Goal: Transaction & Acquisition: Book appointment/travel/reservation

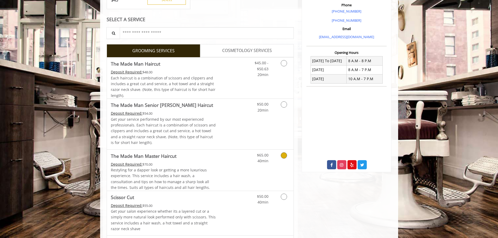
scroll to position [131, 0]
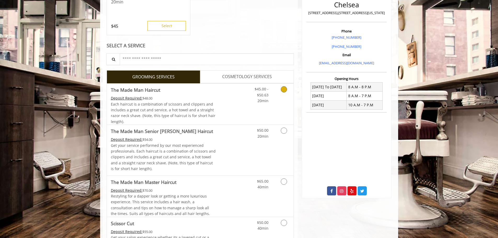
click at [283, 89] on icon "Grooming services" at bounding box center [284, 89] width 6 height 6
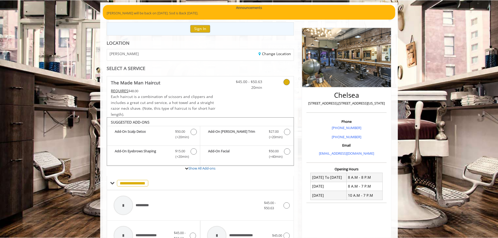
scroll to position [0, 0]
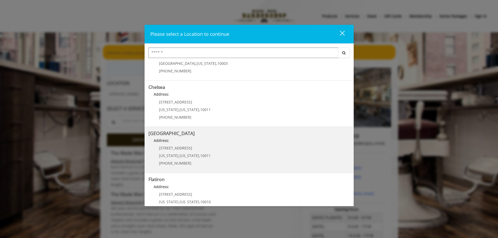
scroll to position [52, 0]
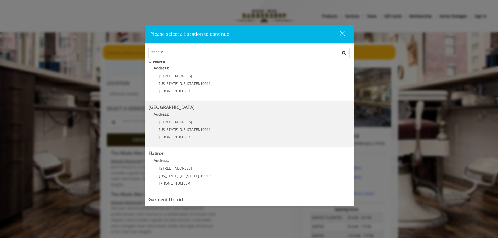
click at [178, 116] on Street "Address:" at bounding box center [249, 116] width 201 height 8
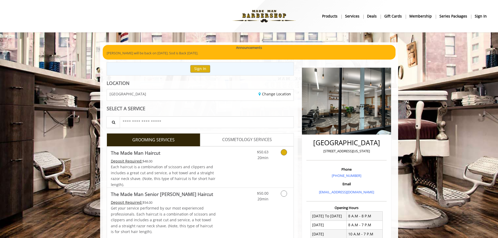
click at [285, 153] on icon "Grooming services" at bounding box center [284, 152] width 6 height 6
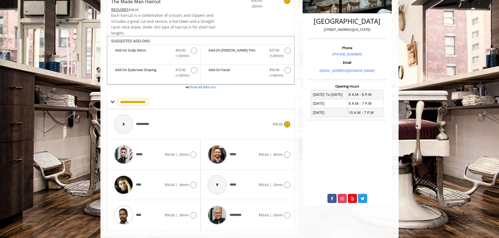
scroll to position [132, 0]
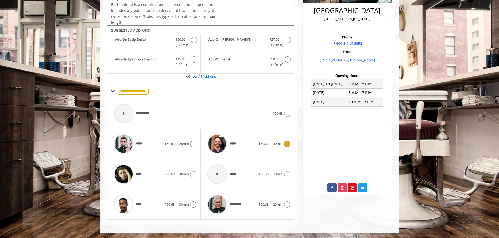
click at [282, 143] on span "30min" at bounding box center [278, 144] width 10 height 5
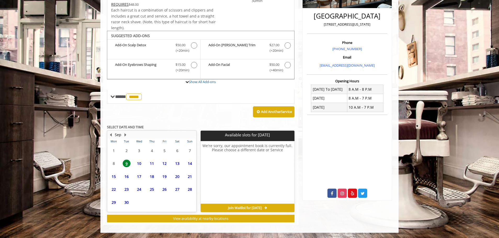
scroll to position [127, 0]
click at [140, 159] on span "10" at bounding box center [139, 160] width 8 height 8
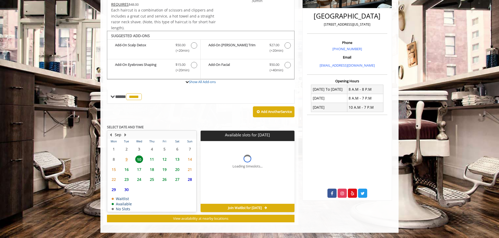
scroll to position [135, 0]
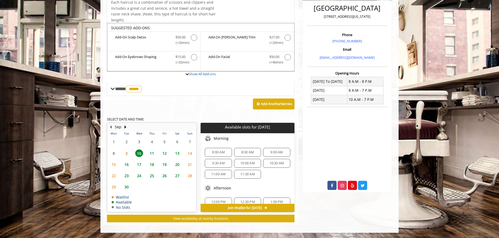
click at [125, 153] on span "9" at bounding box center [127, 154] width 8 height 8
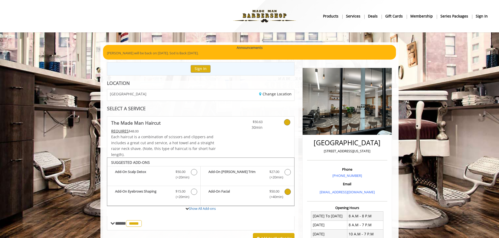
scroll to position [52, 0]
